Goal: Obtain resource: Download file/media

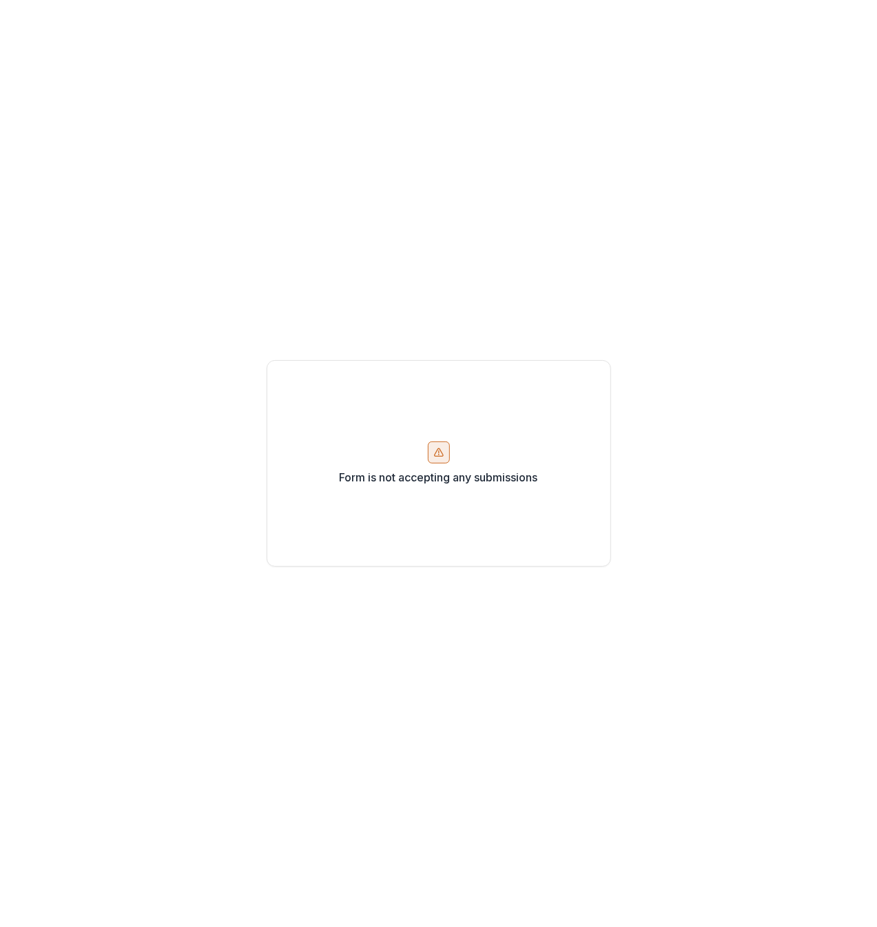
click at [442, 455] on icon at bounding box center [438, 452] width 8 height 8
click at [604, 370] on div "Form is not accepting any submissions" at bounding box center [439, 463] width 344 height 207
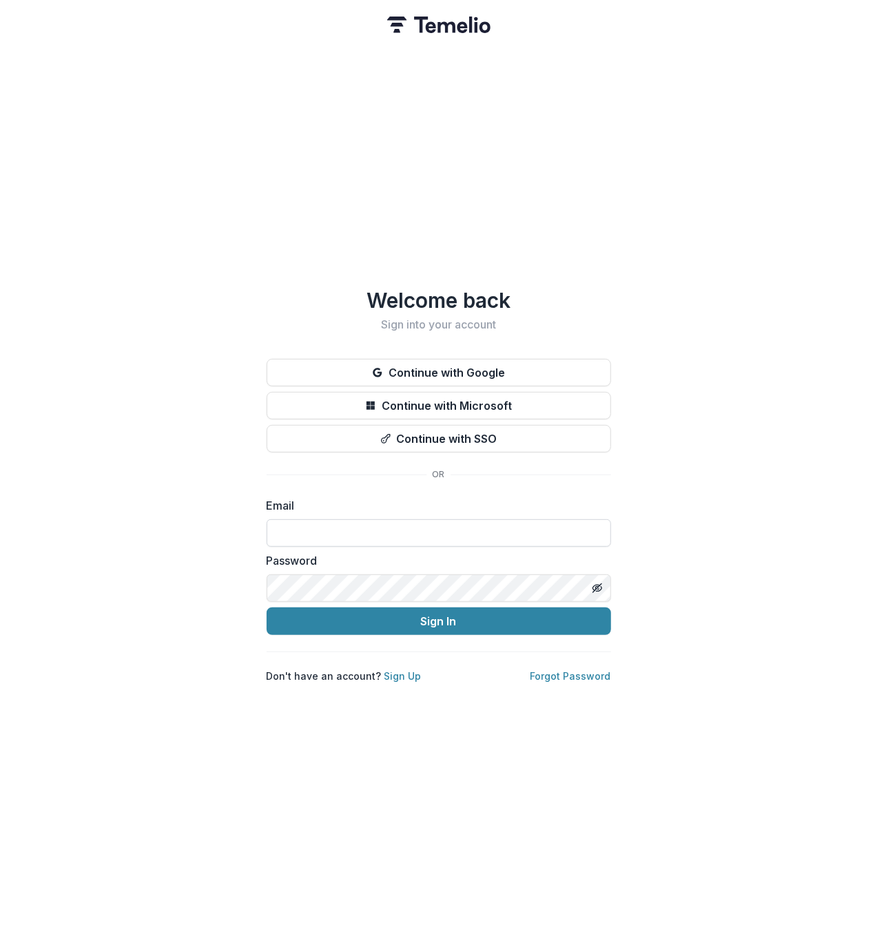
click at [401, 520] on input at bounding box center [439, 533] width 344 height 28
click at [310, 520] on input at bounding box center [439, 533] width 344 height 28
type input "**********"
click at [459, 616] on button "Sign In" at bounding box center [439, 621] width 344 height 28
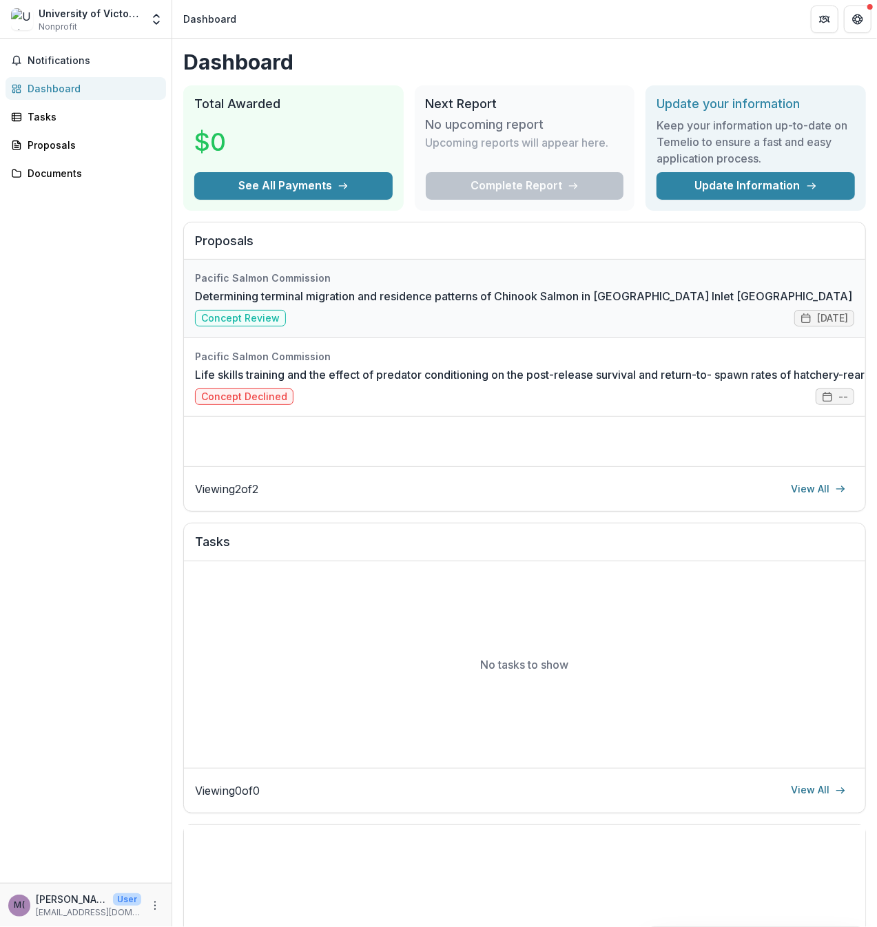
click at [441, 299] on link "Determining terminal migration and residence patterns of Chinook Salmon in [GEO…" at bounding box center [523, 296] width 657 height 17
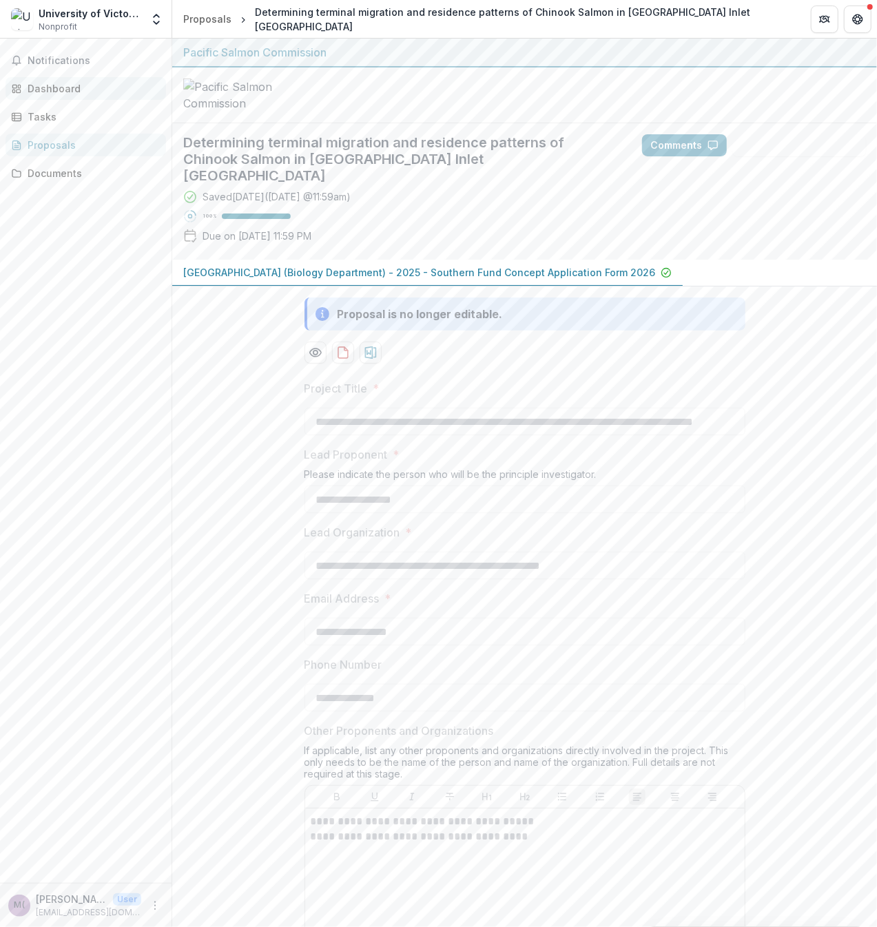
click at [50, 92] on div "Dashboard" at bounding box center [91, 88] width 127 height 14
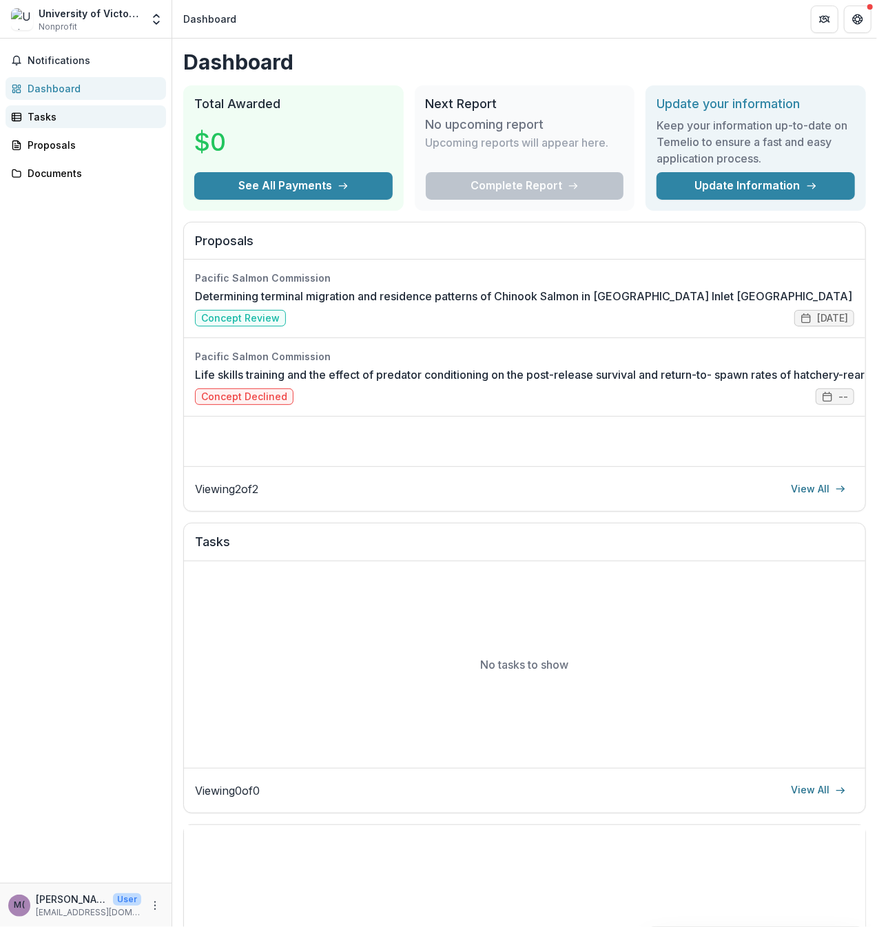
click at [56, 112] on div "Tasks" at bounding box center [91, 117] width 127 height 14
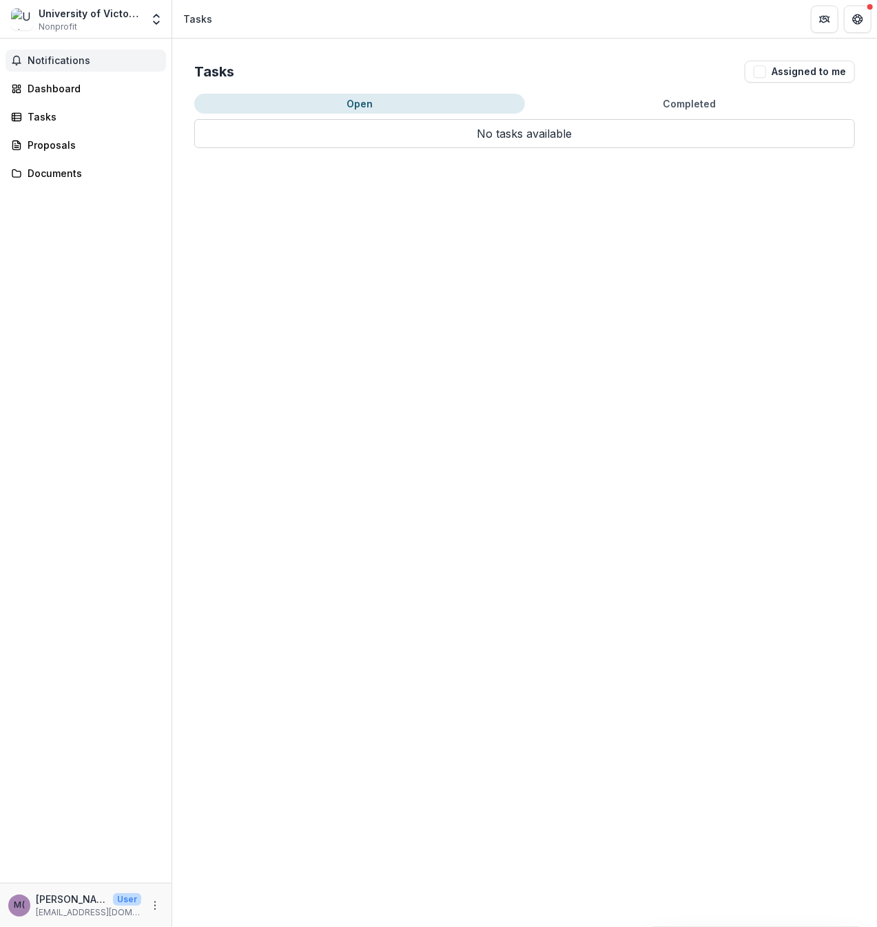
click at [60, 59] on span "Notifications" at bounding box center [94, 61] width 133 height 12
click at [62, 86] on div "Dashboard" at bounding box center [91, 88] width 127 height 14
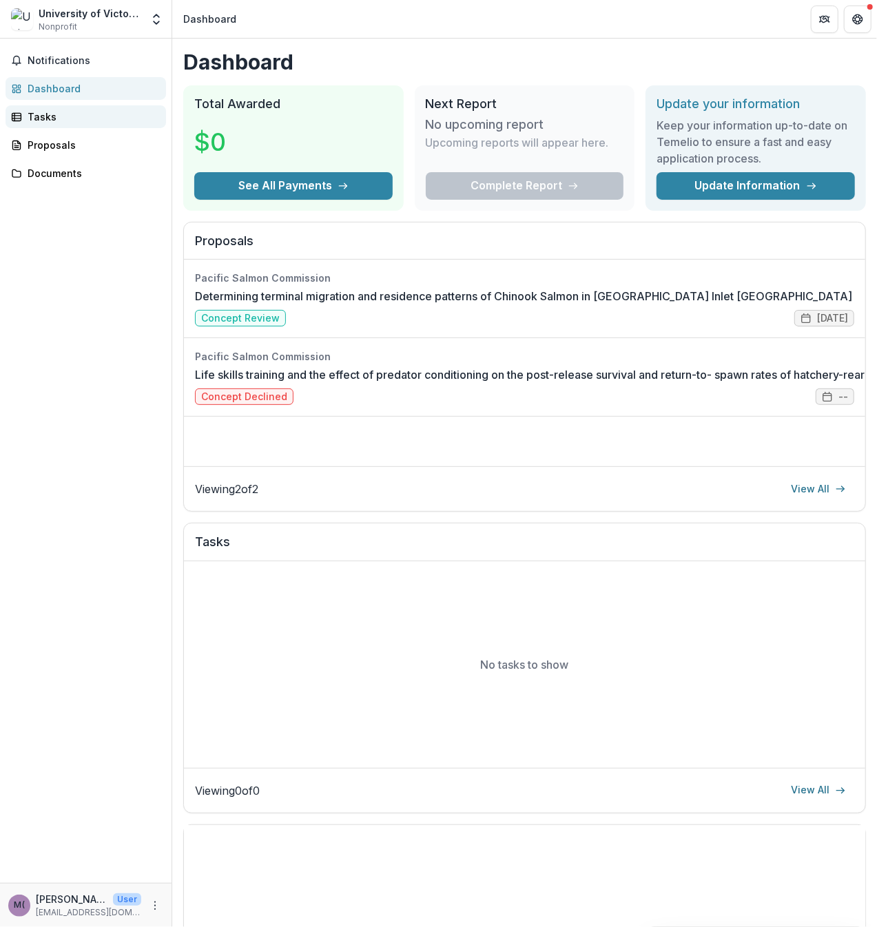
click at [56, 121] on div "Tasks" at bounding box center [91, 117] width 127 height 14
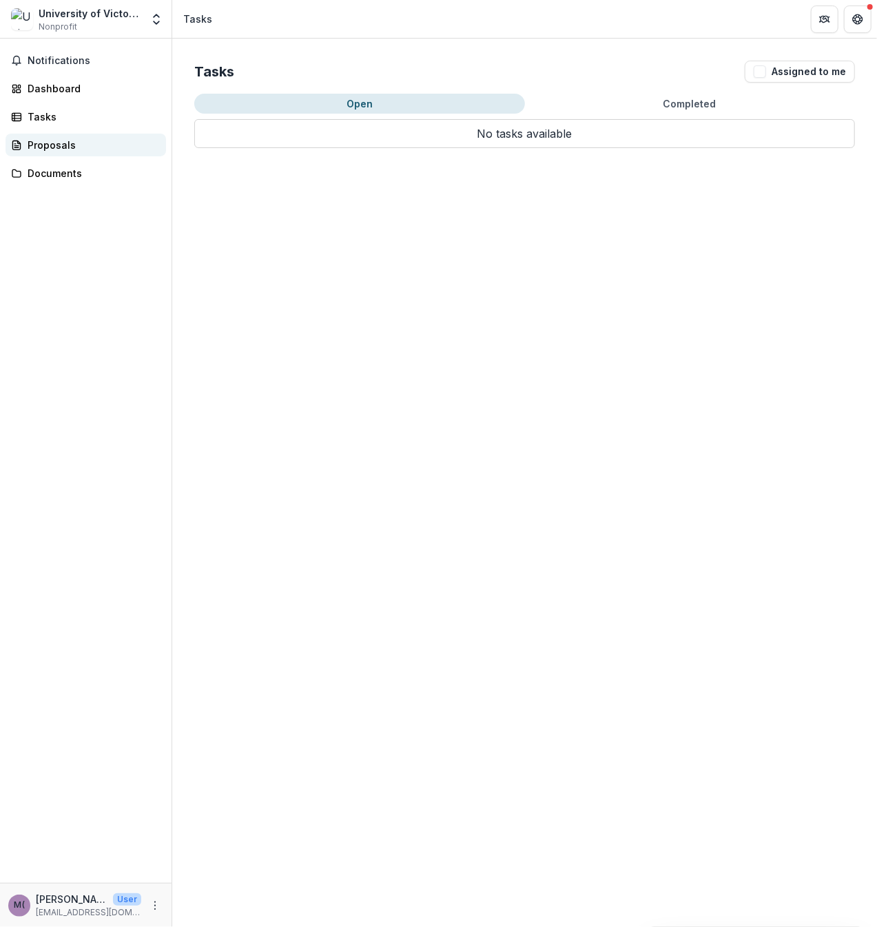
click at [61, 151] on div "Proposals" at bounding box center [91, 145] width 127 height 14
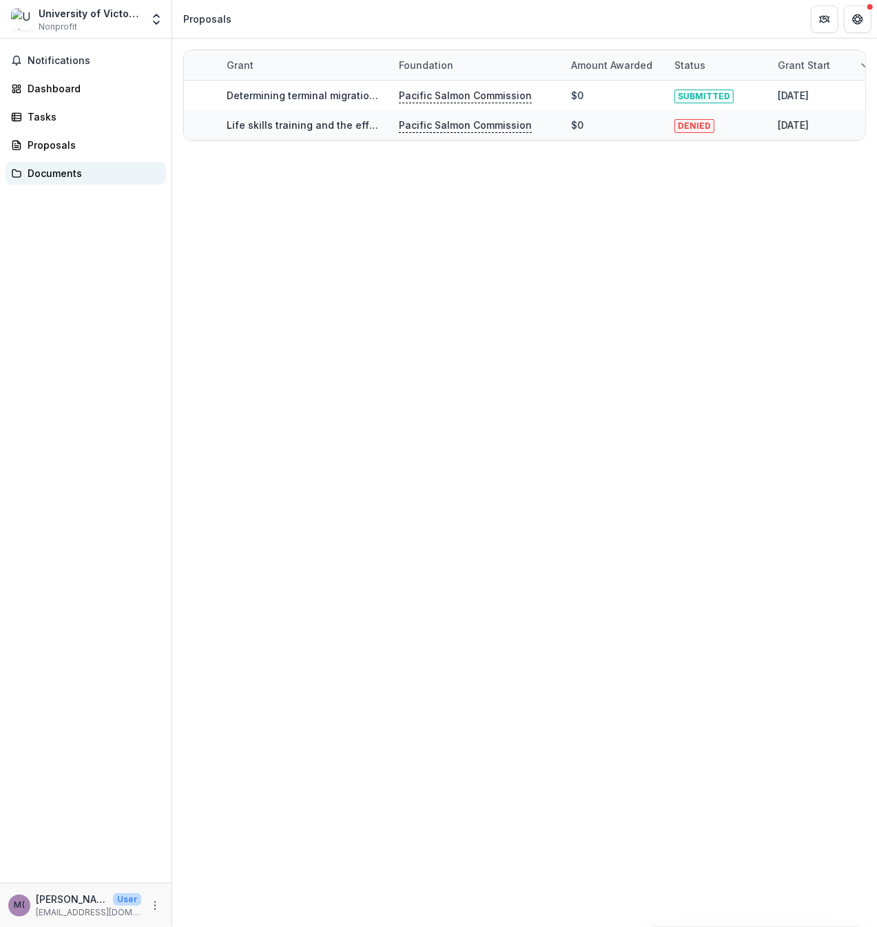
click at [61, 180] on link "Documents" at bounding box center [86, 173] width 160 height 23
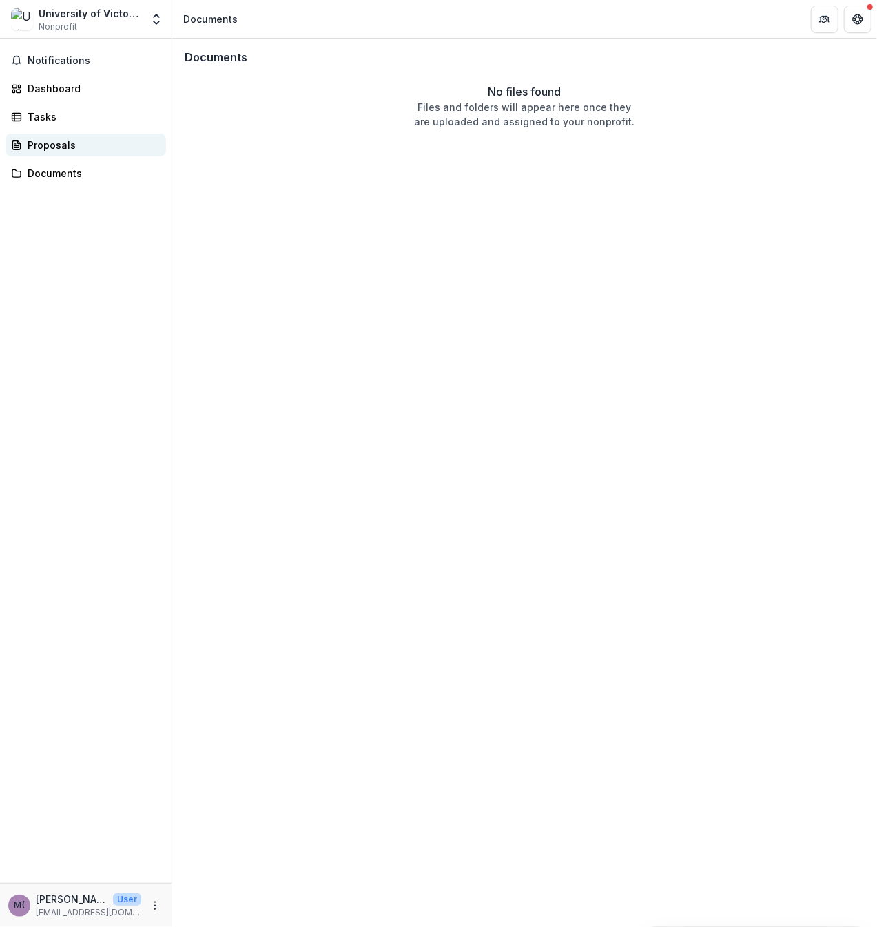
click at [67, 148] on div "Proposals" at bounding box center [91, 145] width 127 height 14
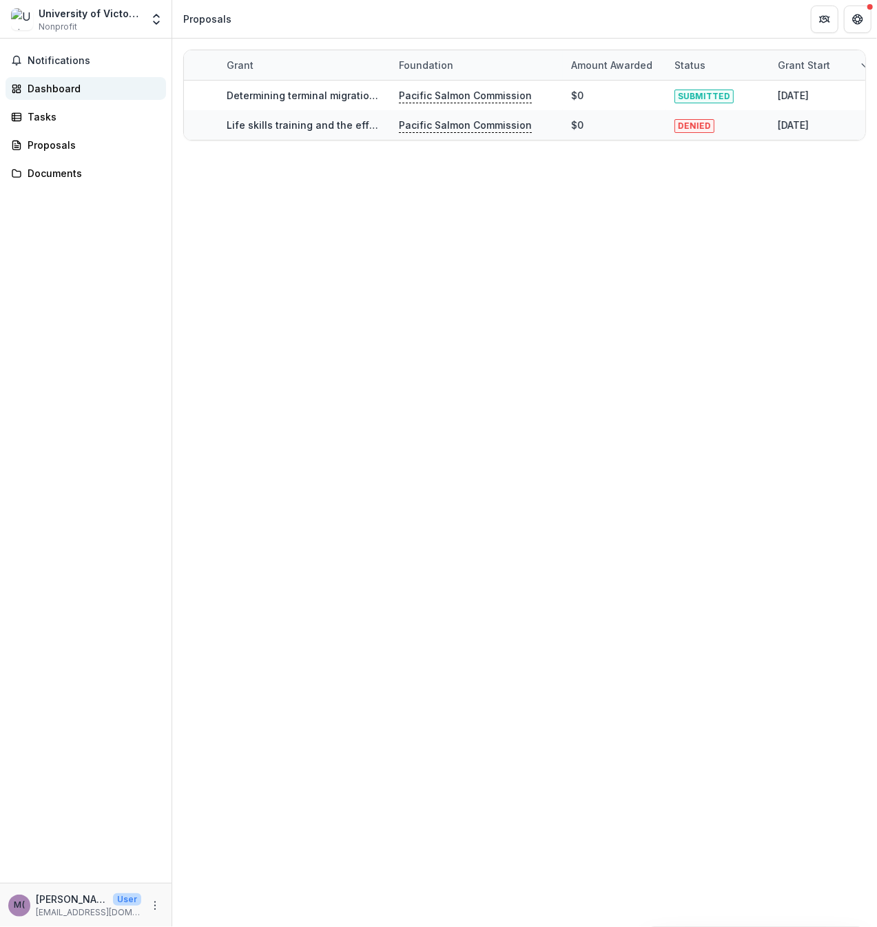
click at [58, 86] on div "Dashboard" at bounding box center [91, 88] width 127 height 14
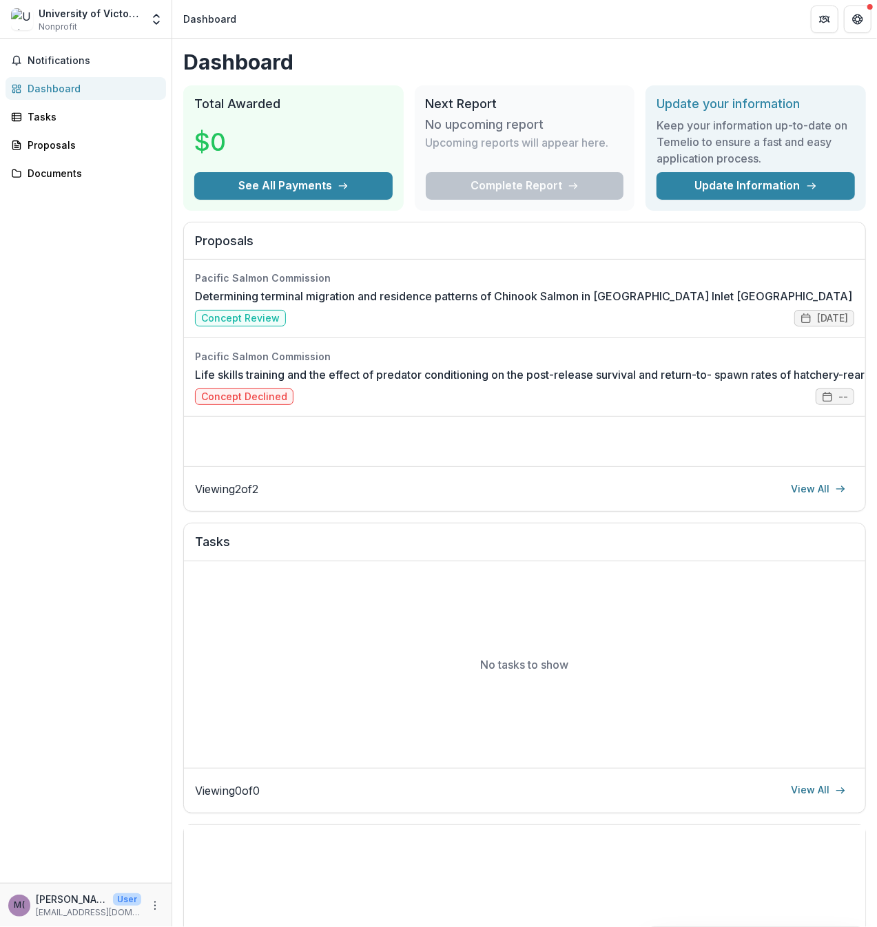
click at [85, 15] on div "University of Victoria (Biology Department)" at bounding box center [90, 13] width 103 height 14
click at [59, 56] on span "Notifications" at bounding box center [94, 61] width 133 height 12
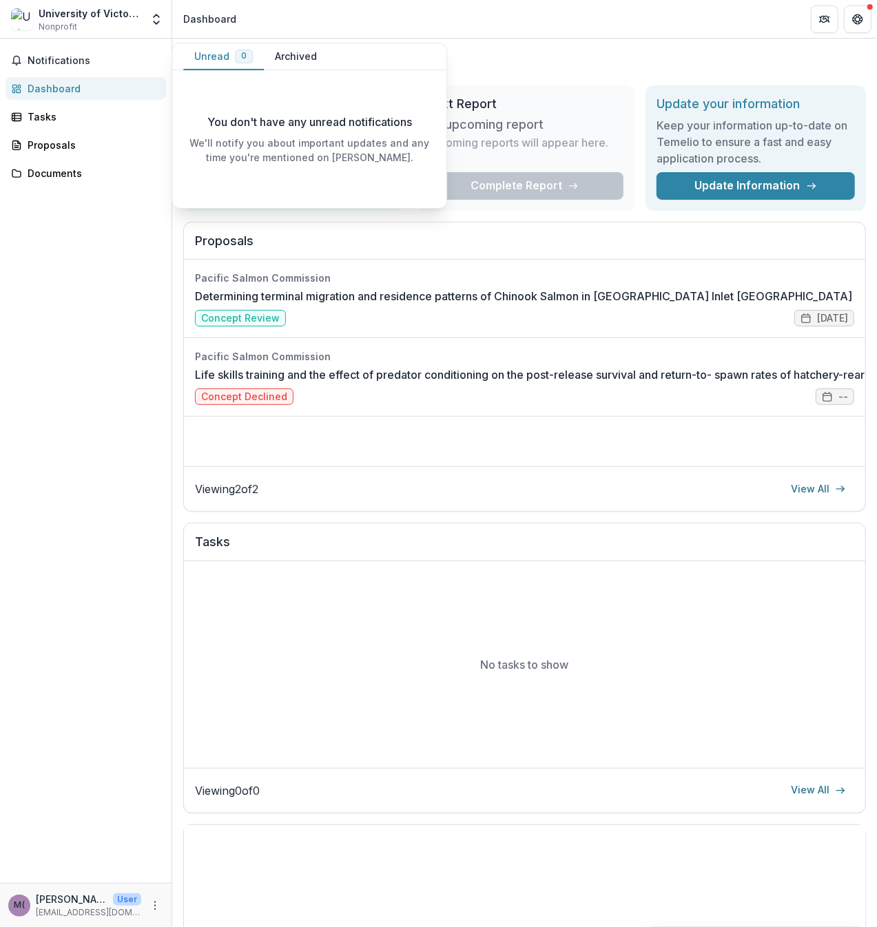
click at [56, 79] on link "Dashboard" at bounding box center [86, 88] width 160 height 23
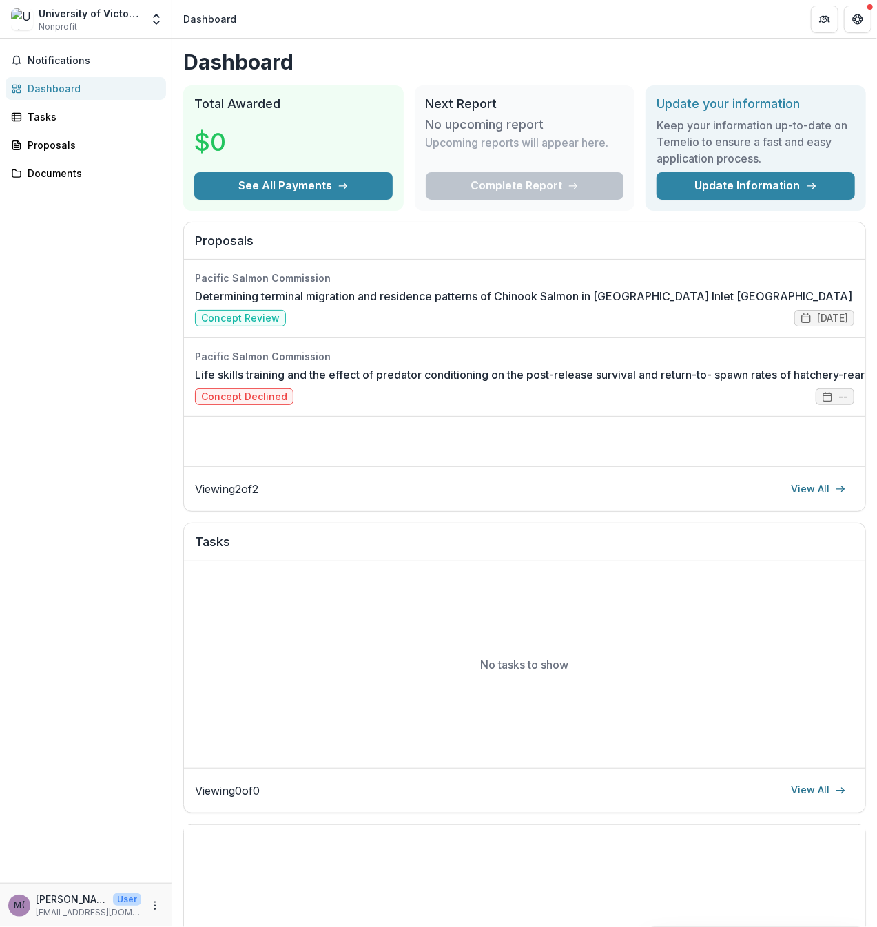
click at [56, 86] on div "Dashboard" at bounding box center [91, 88] width 127 height 14
click at [43, 120] on div "Tasks" at bounding box center [91, 117] width 127 height 14
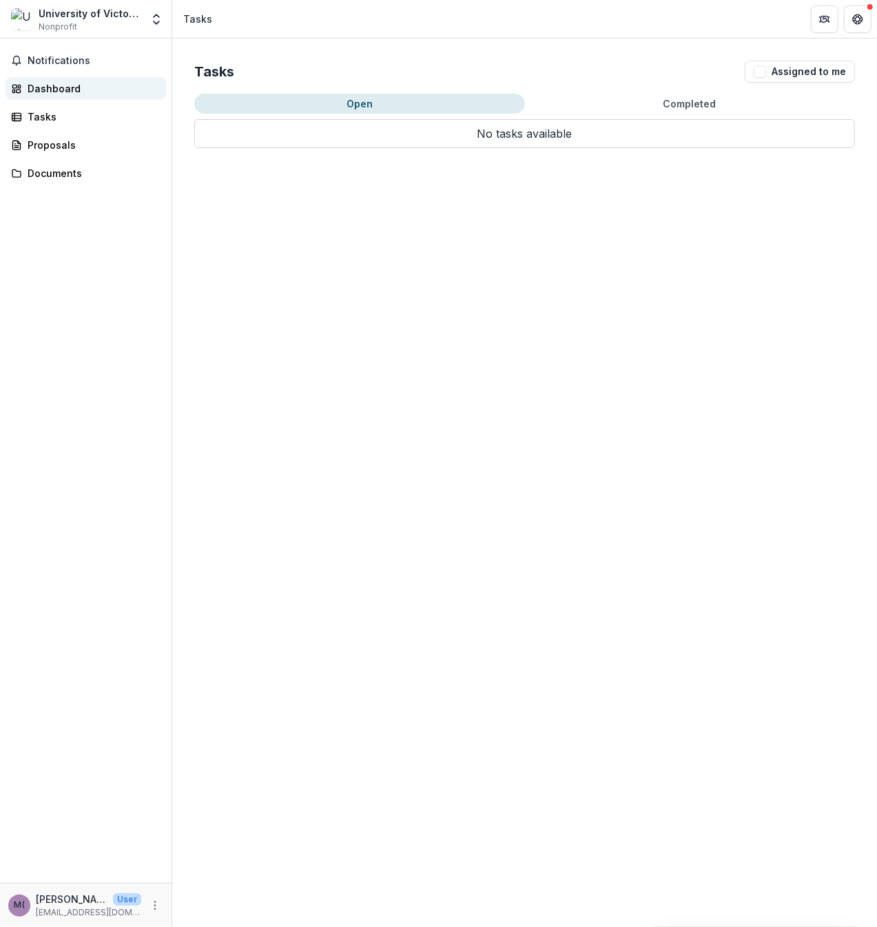
click at [69, 82] on div "Dashboard" at bounding box center [91, 88] width 127 height 14
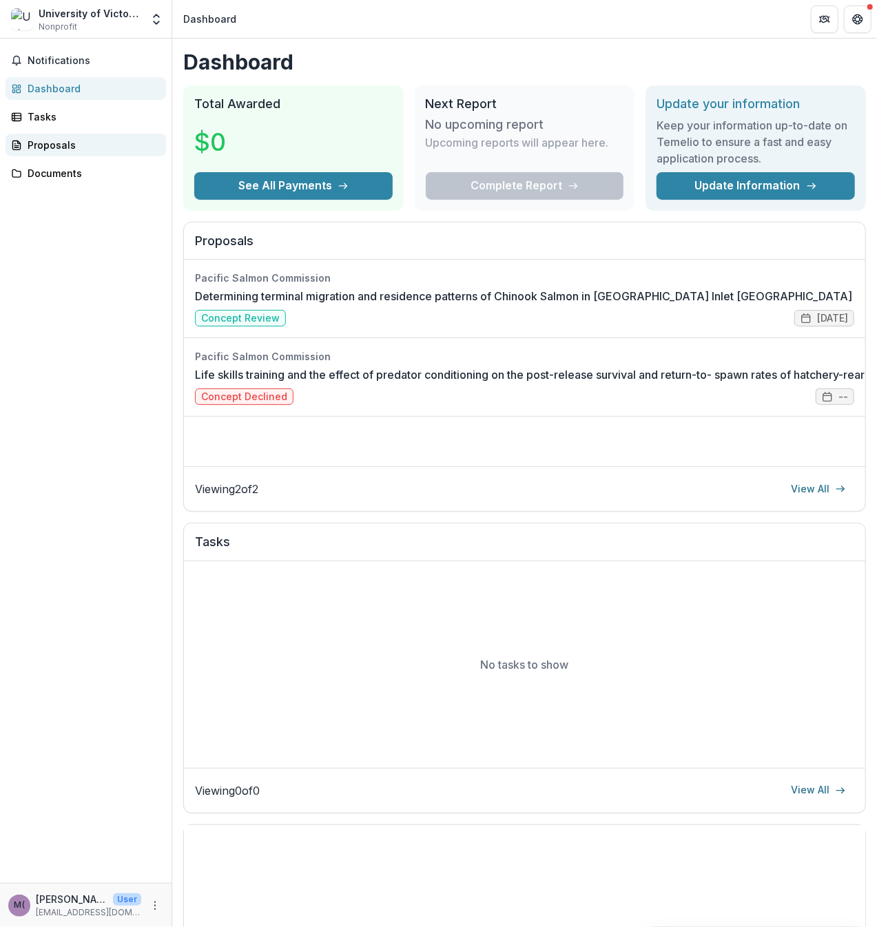
click at [57, 145] on div "Proposals" at bounding box center [91, 145] width 127 height 14
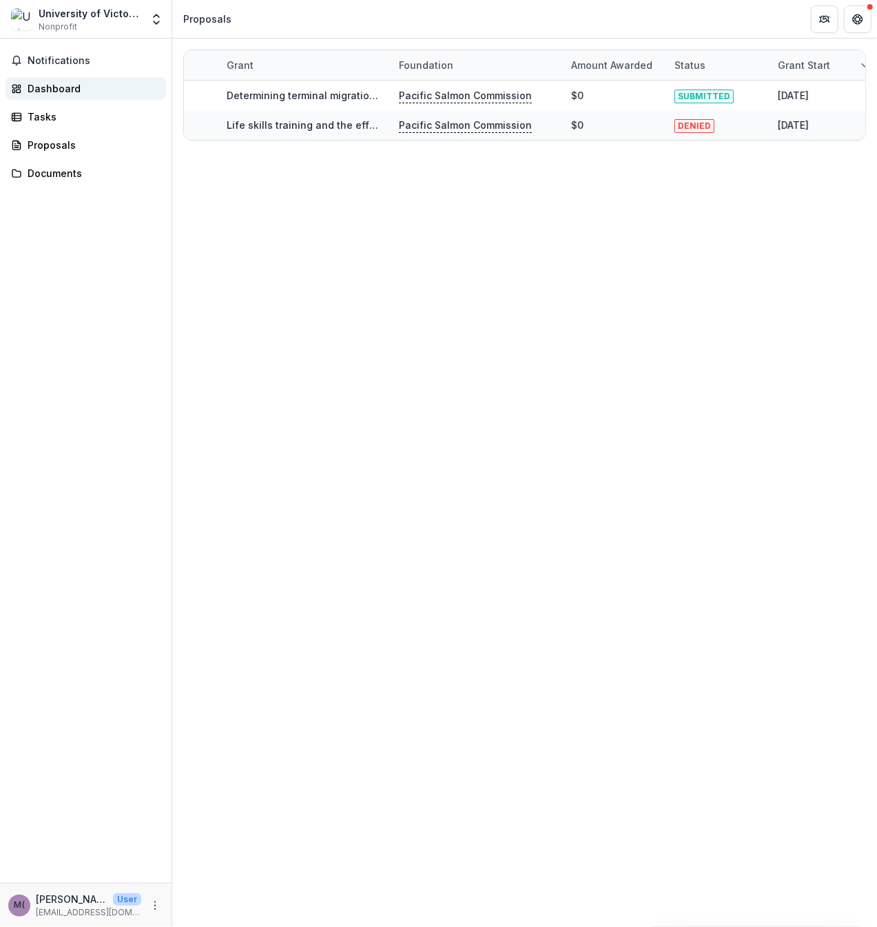
click at [49, 79] on link "Dashboard" at bounding box center [86, 88] width 160 height 23
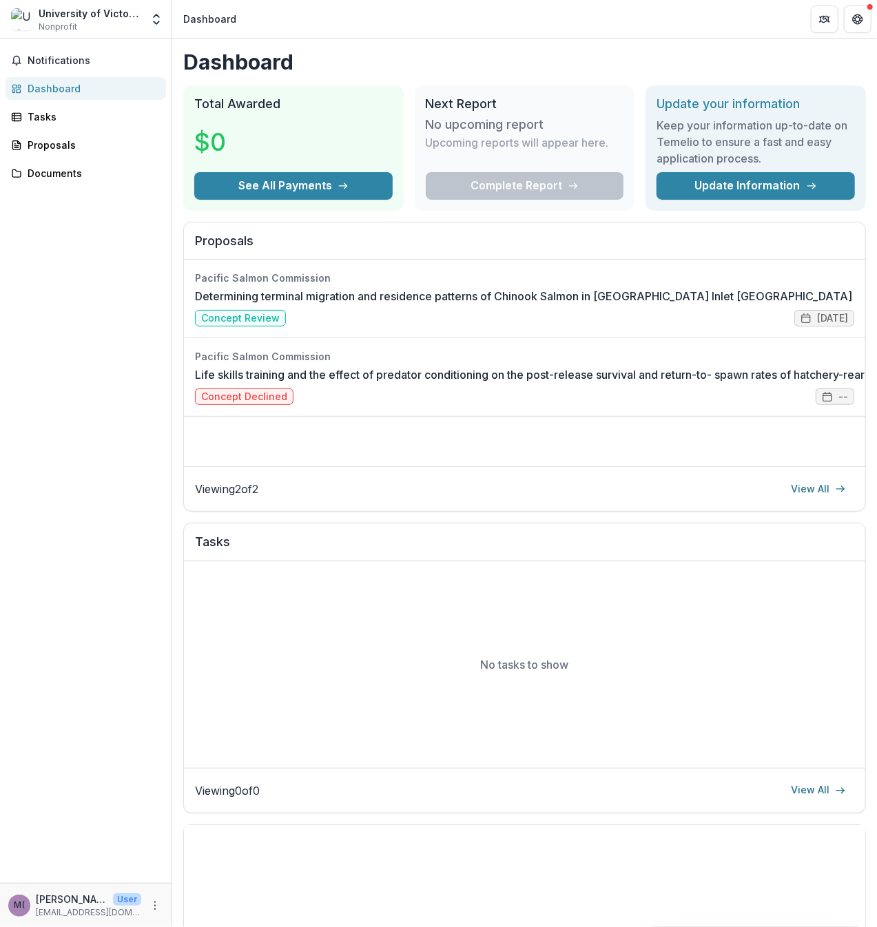
click at [30, 21] on img at bounding box center [22, 19] width 22 height 22
click at [156, 19] on icon "Open entity switcher" at bounding box center [156, 19] width 14 height 14
click at [66, 53] on link "Team Settings" at bounding box center [85, 53] width 165 height 23
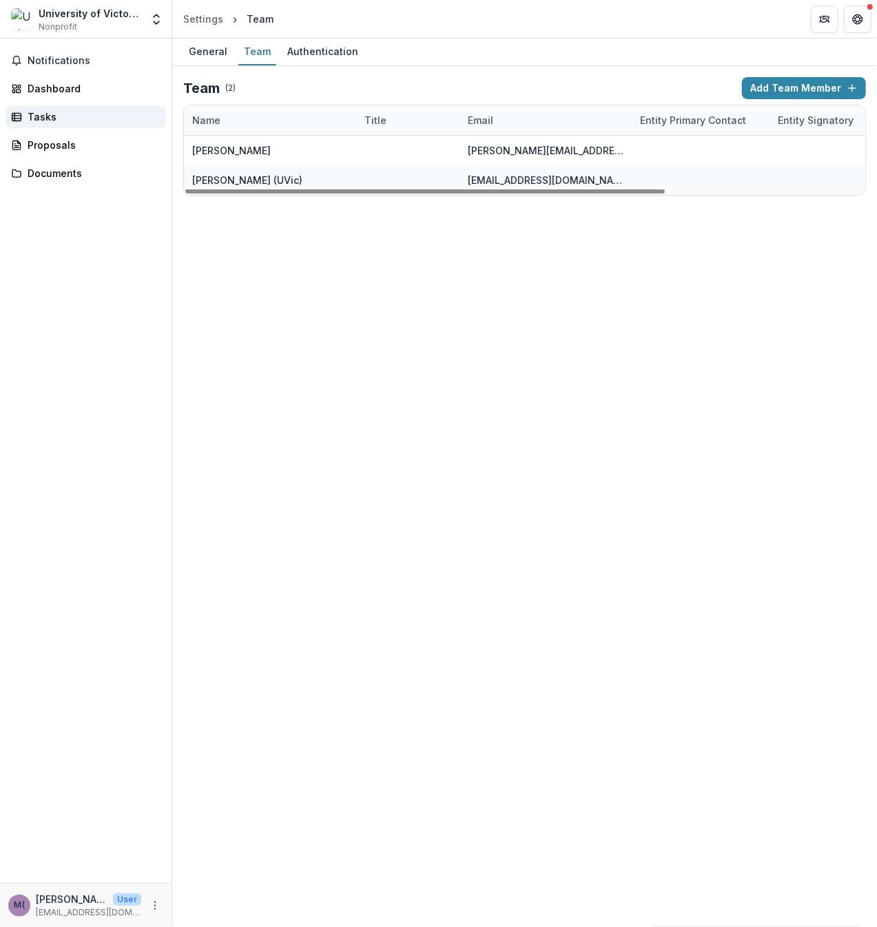
click at [55, 121] on div "Tasks" at bounding box center [91, 117] width 127 height 14
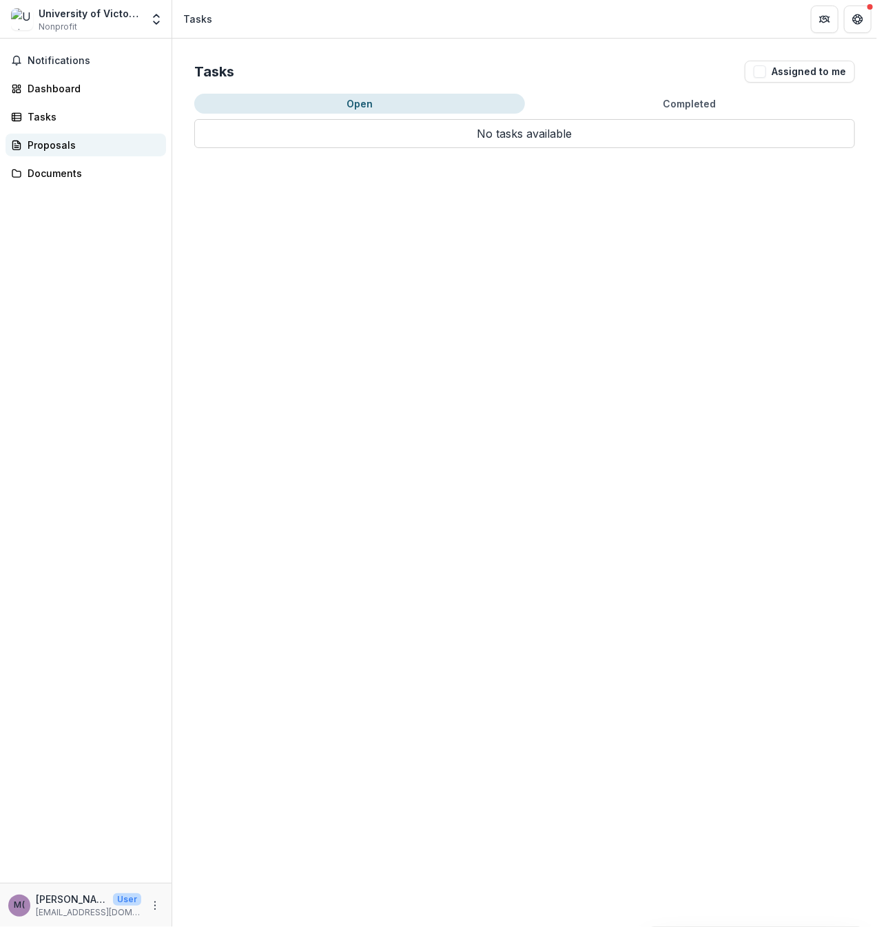
click at [62, 143] on div "Proposals" at bounding box center [91, 145] width 127 height 14
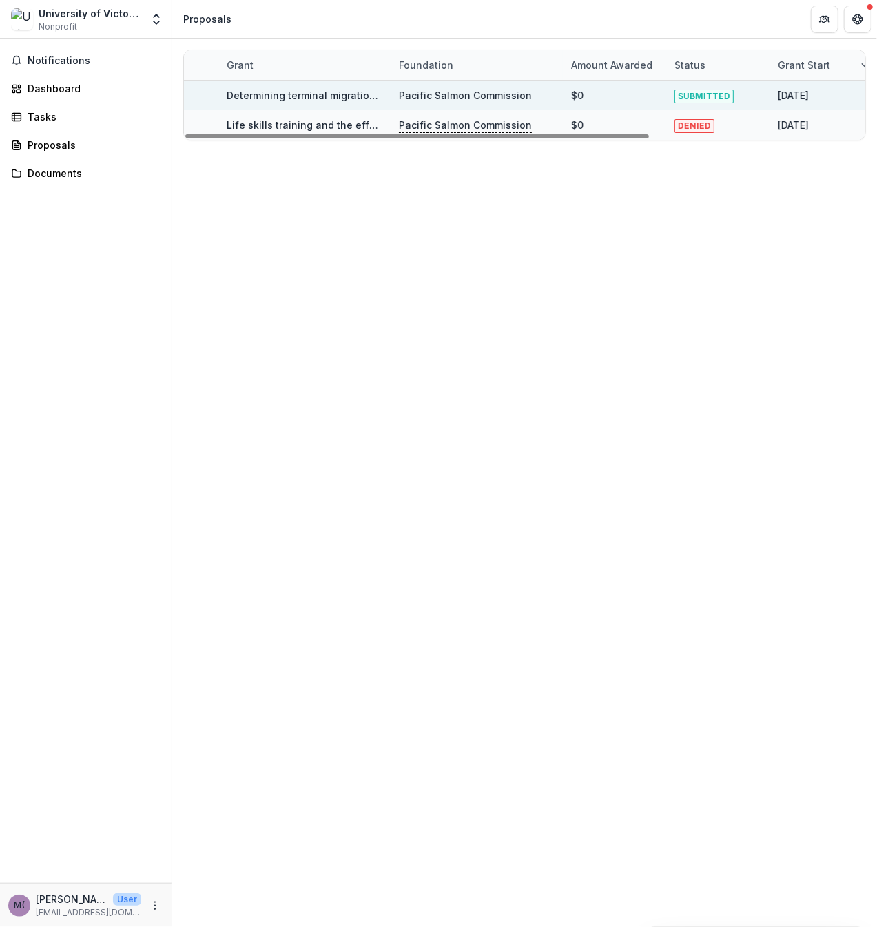
click at [331, 96] on link "Determining terminal migration and residence patterns of Chinook Salmon in [GEO…" at bounding box center [525, 96] width 596 height 12
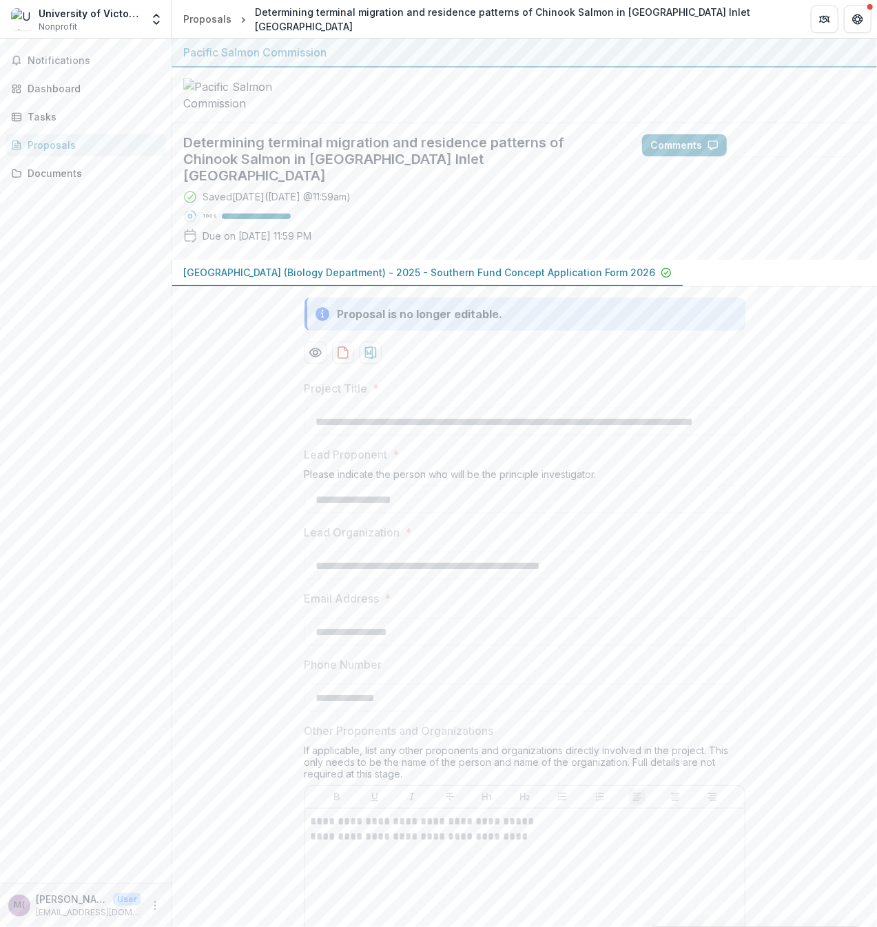
scroll to position [207, 0]
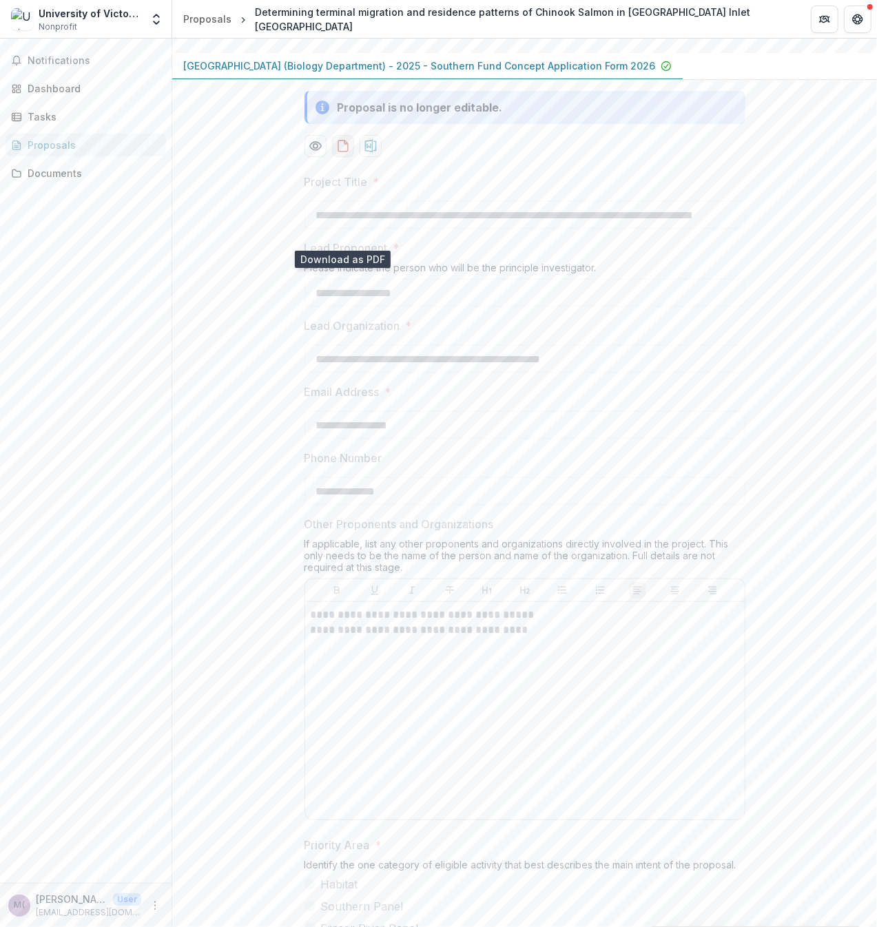
click at [343, 153] on icon "download-proposal" at bounding box center [343, 146] width 14 height 14
click at [340, 153] on icon "download-proposal" at bounding box center [343, 146] width 14 height 14
